Goal: Transaction & Acquisition: Purchase product/service

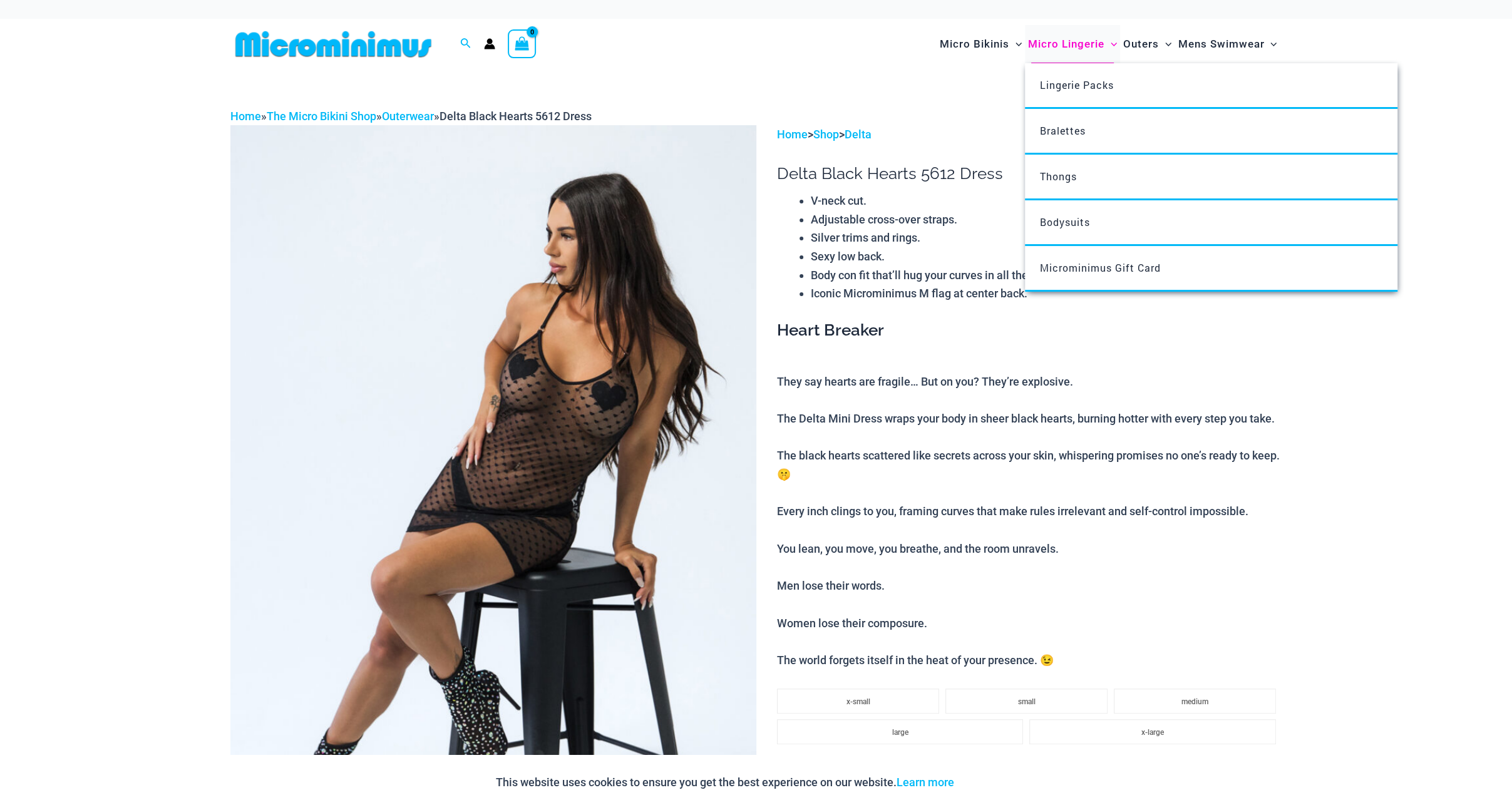
click at [1046, 40] on span "Micro Lingerie" at bounding box center [1066, 44] width 76 height 32
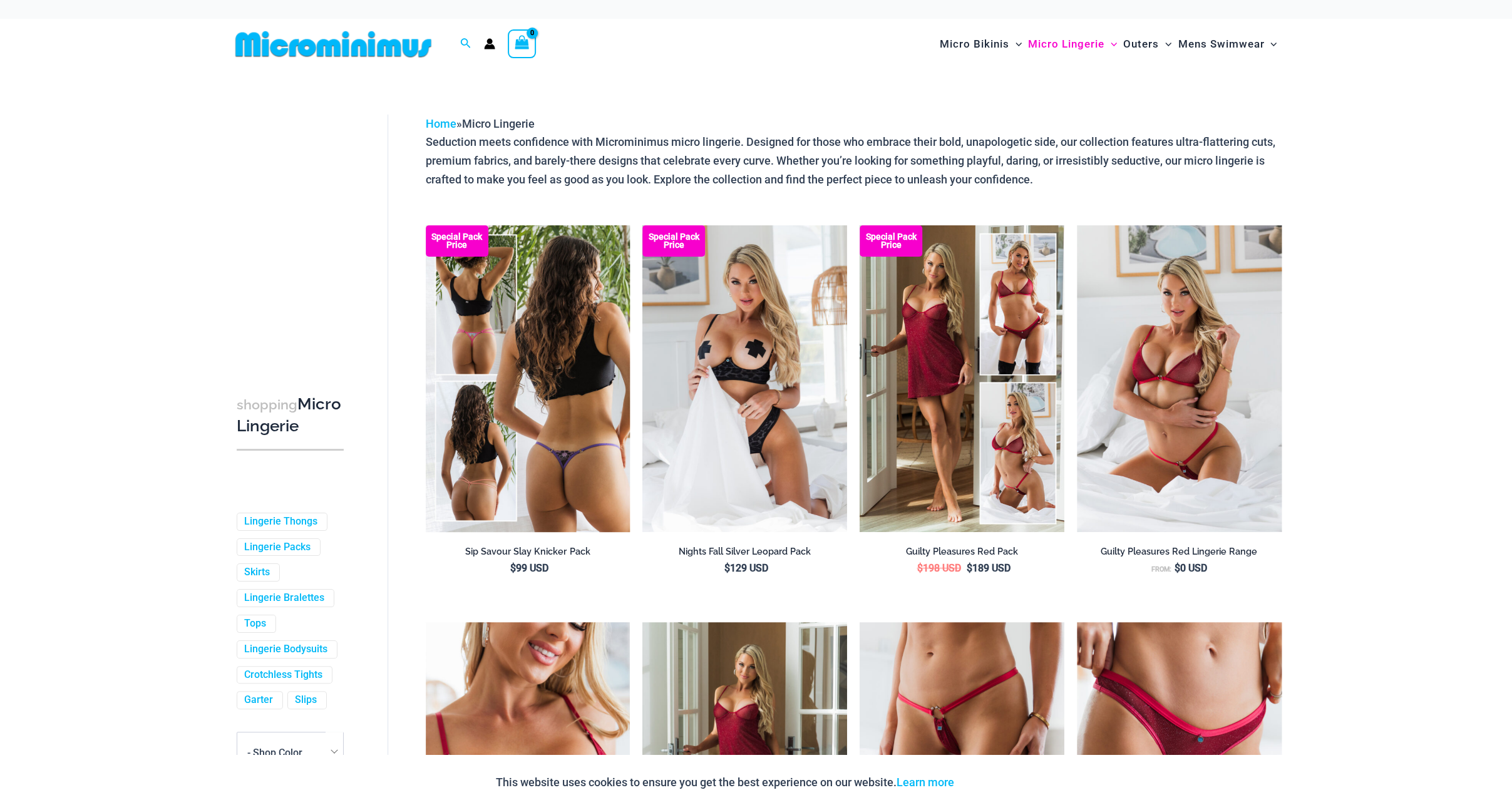
click at [541, 345] on img at bounding box center [528, 379] width 205 height 307
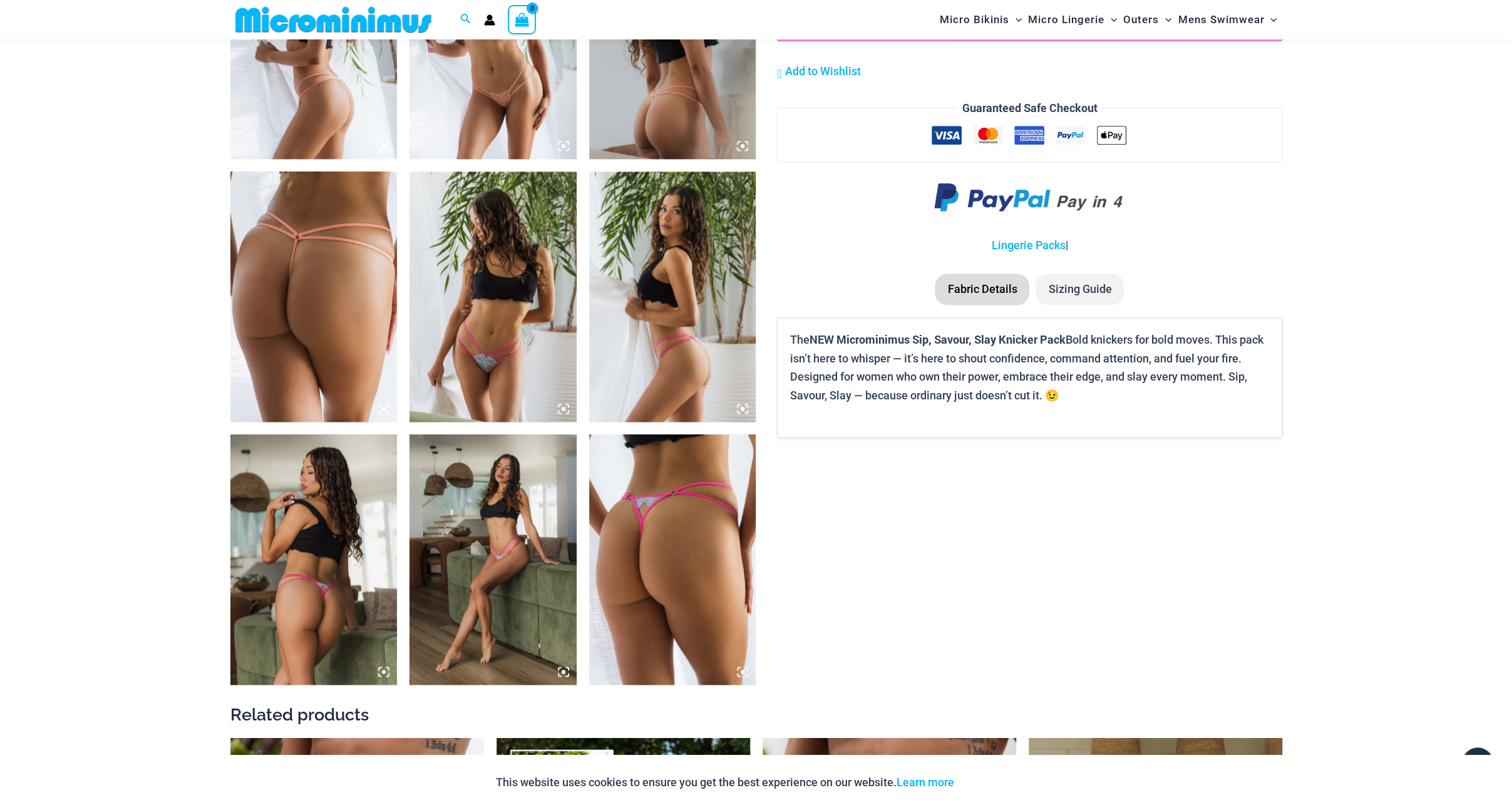
scroll to position [1554, 0]
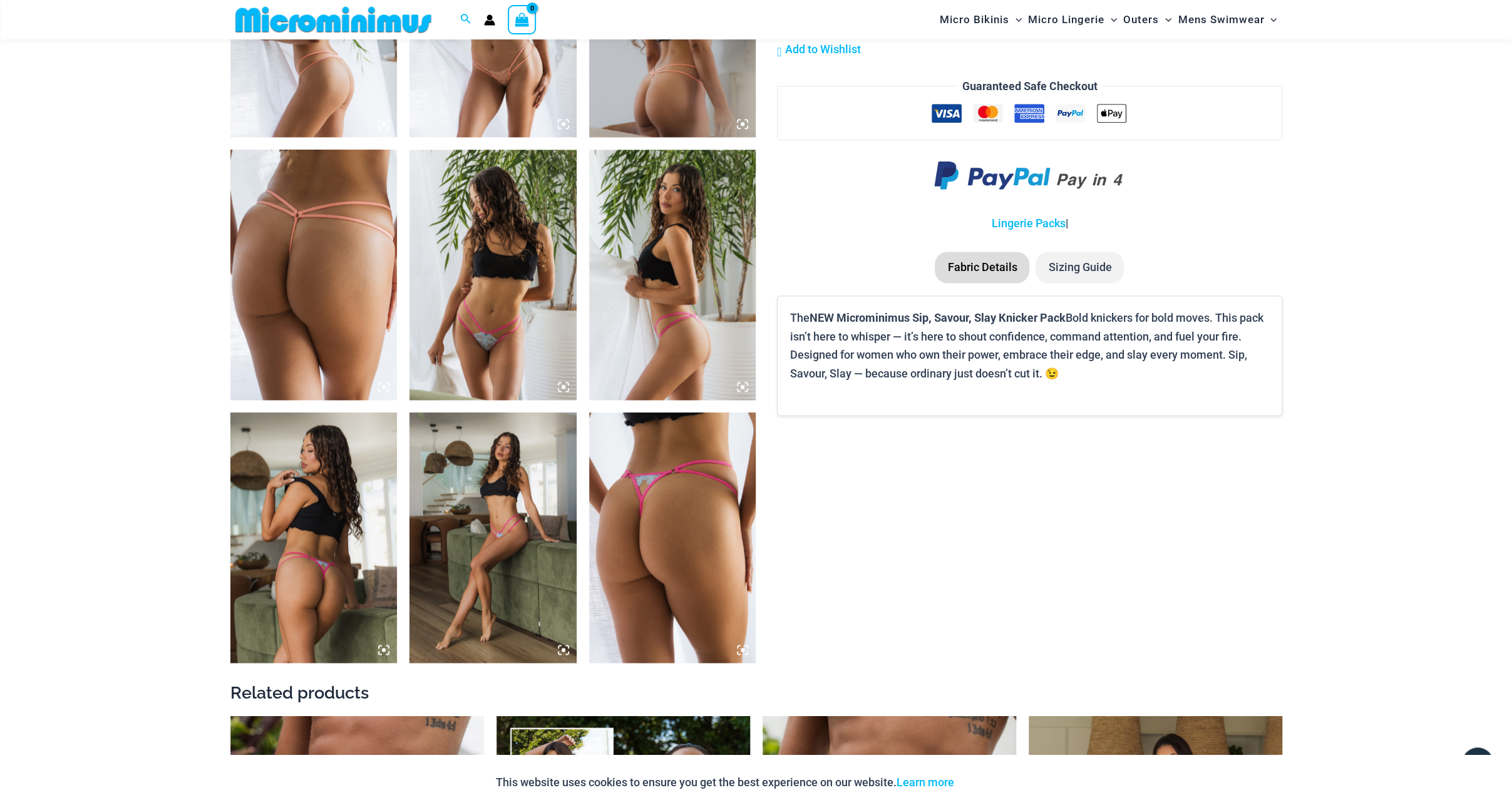
click at [303, 563] on img at bounding box center [314, 537] width 167 height 250
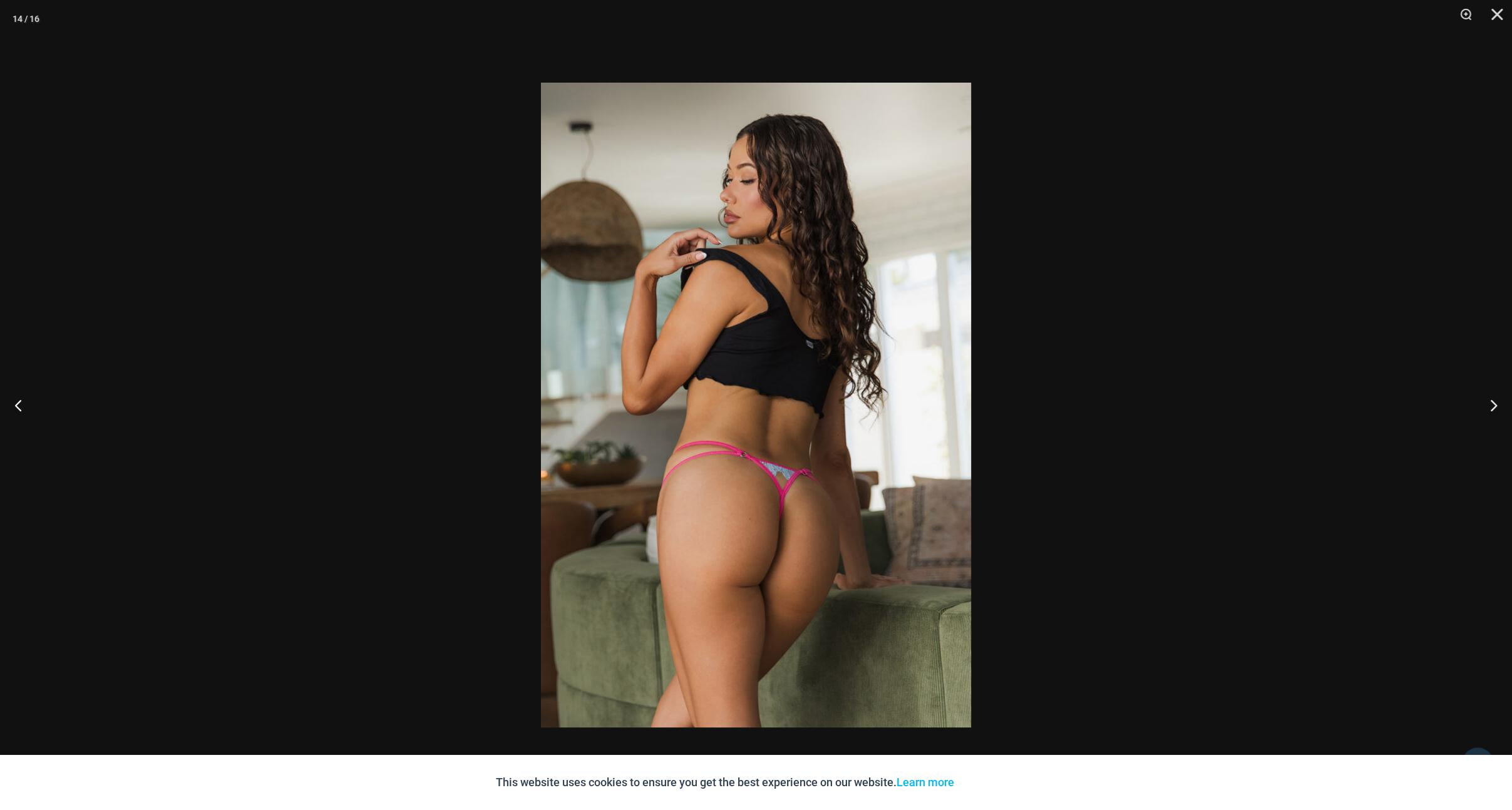
click at [664, 445] on img at bounding box center [756, 405] width 430 height 645
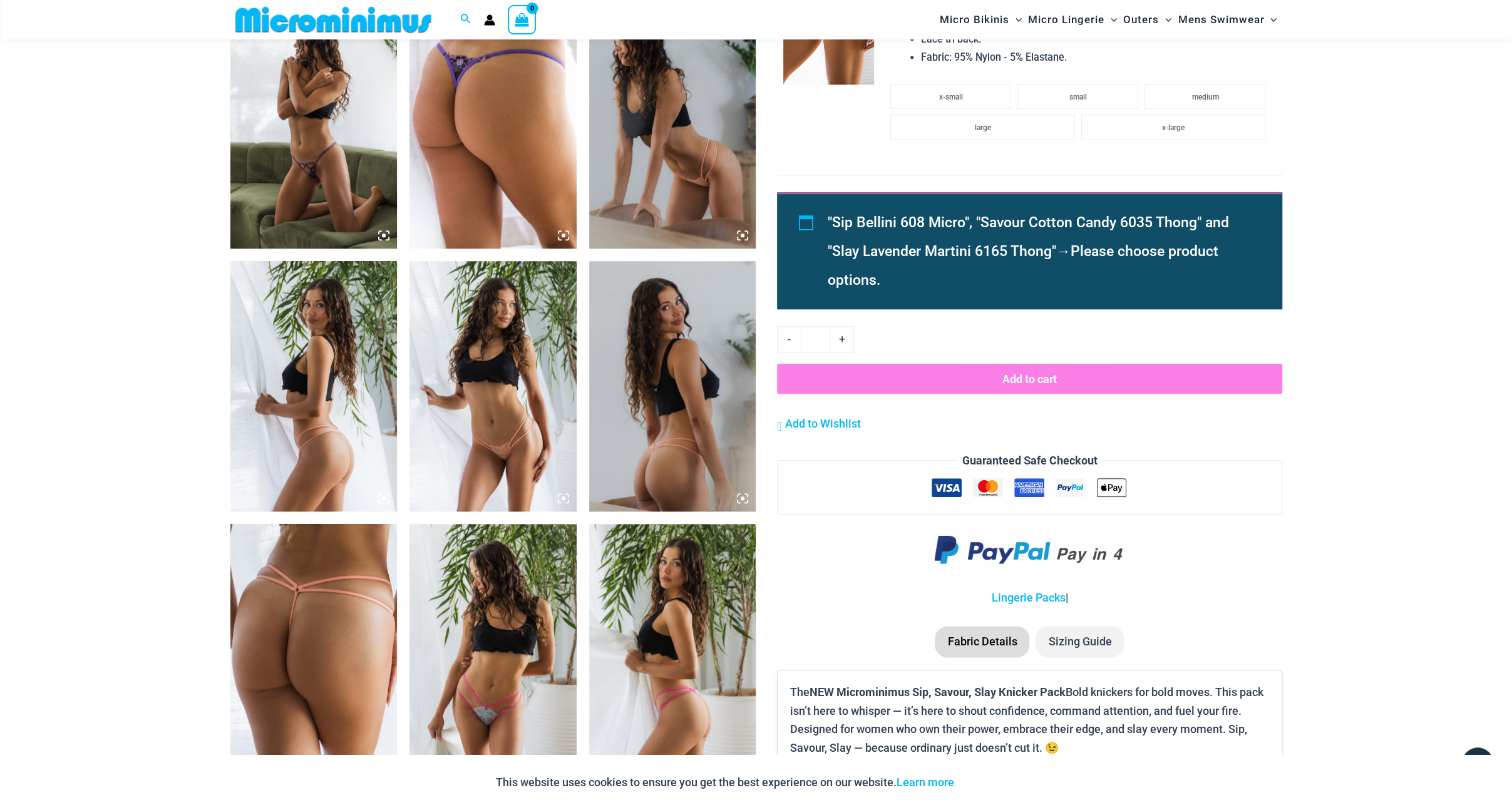
scroll to position [1178, 0]
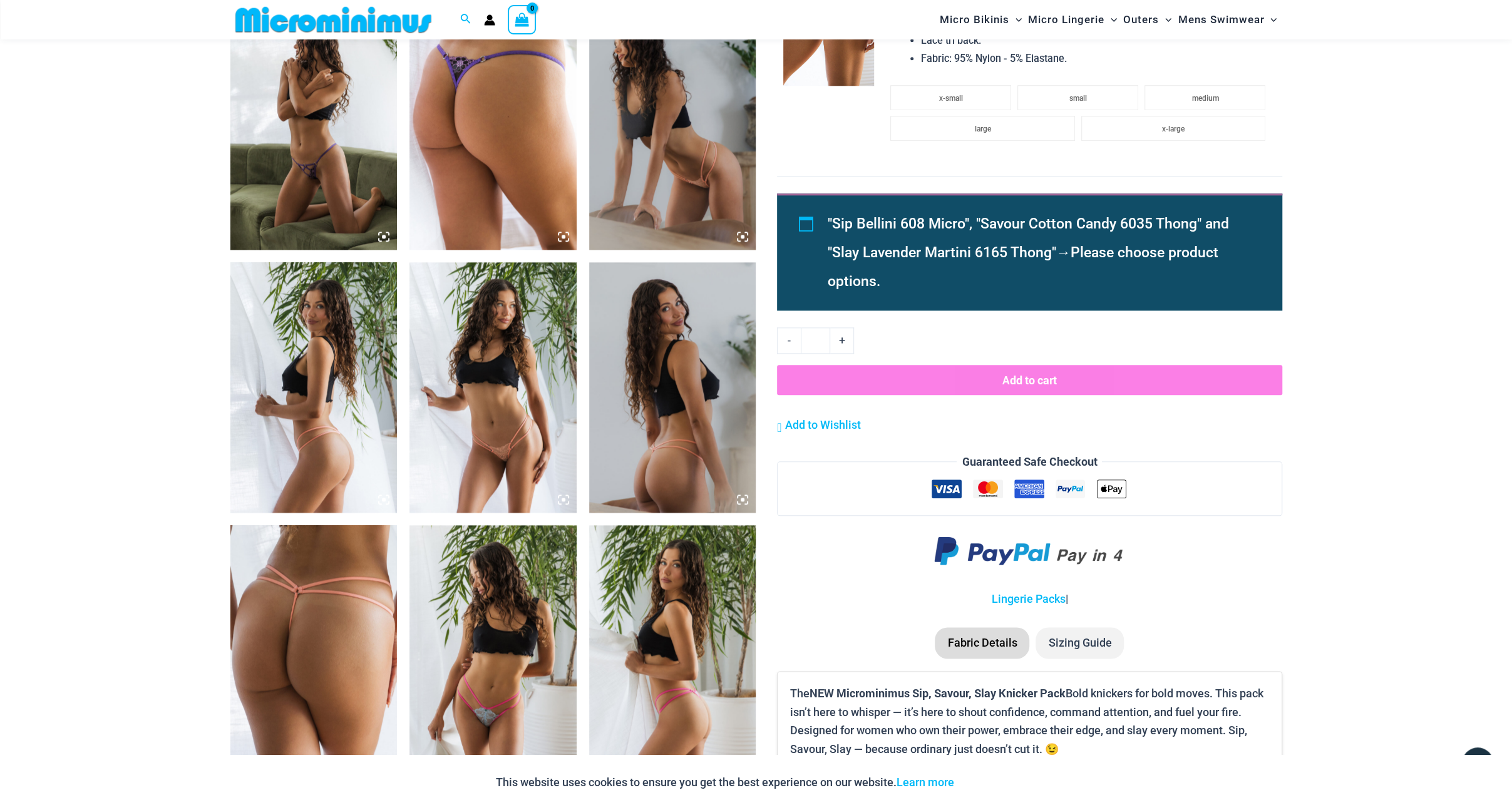
click at [537, 445] on img at bounding box center [493, 387] width 167 height 250
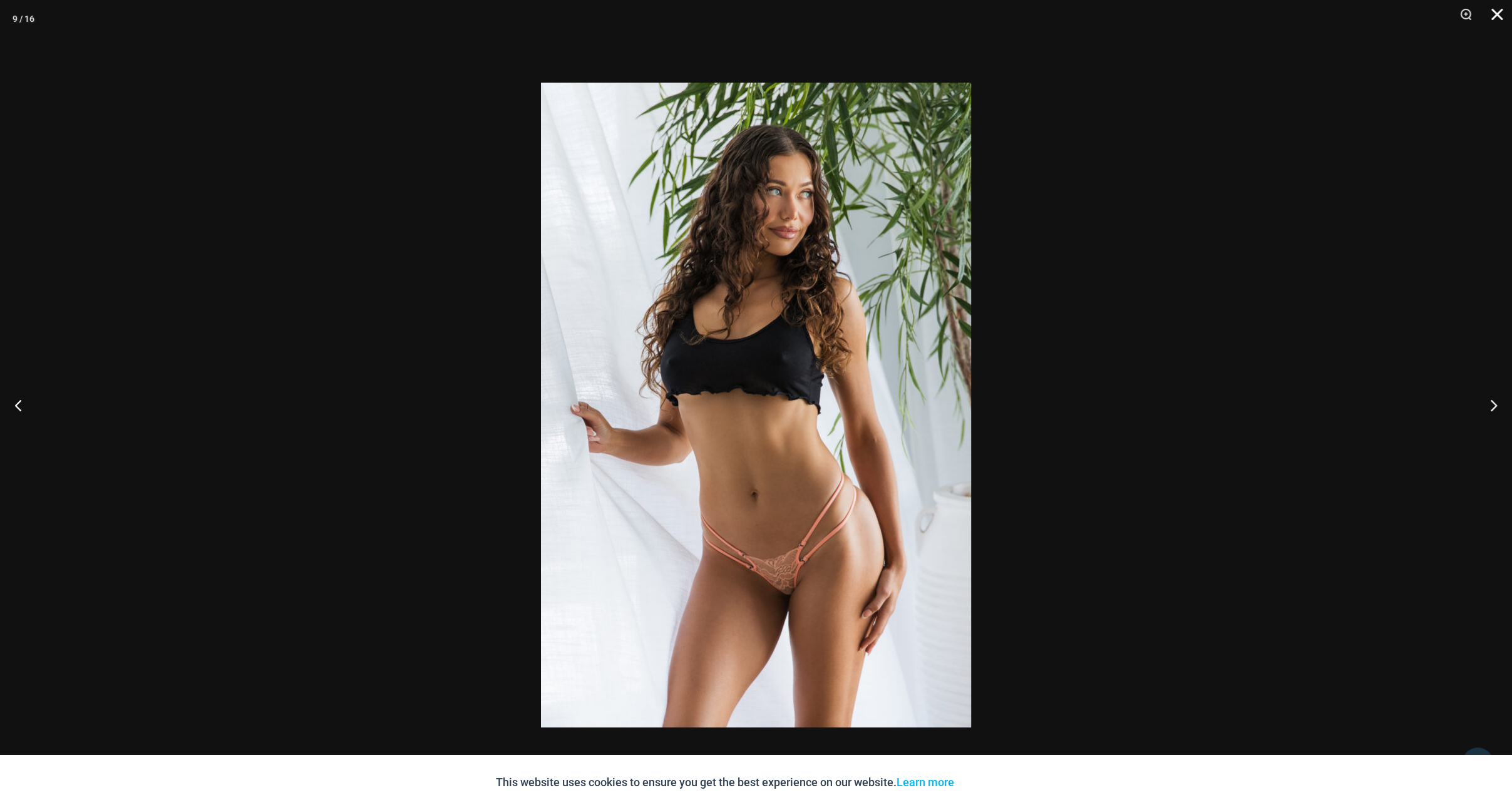
click at [1493, 15] on button "Close" at bounding box center [1492, 18] width 31 height 38
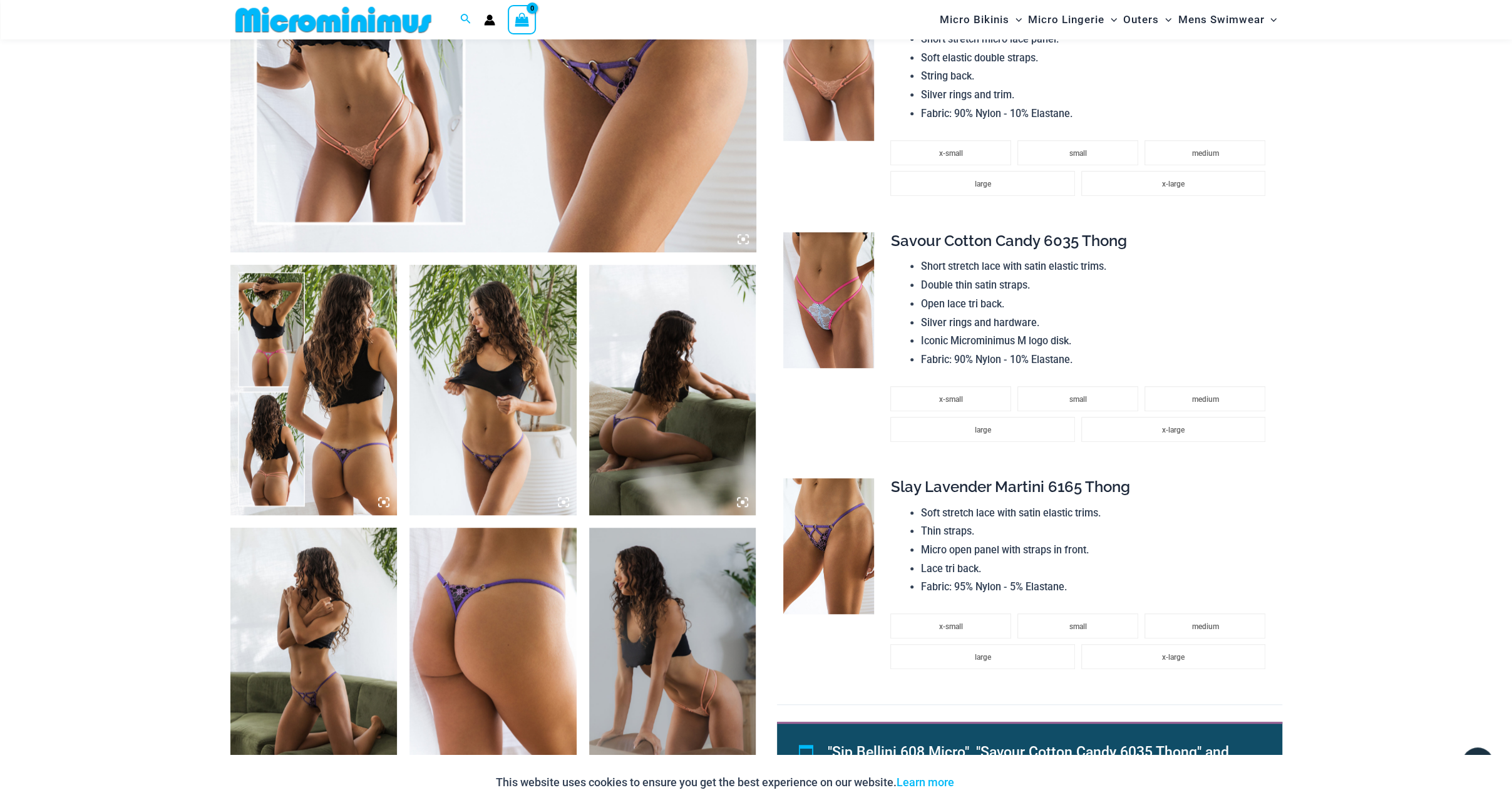
scroll to position [490, 0]
